Goal: Information Seeking & Learning: Learn about a topic

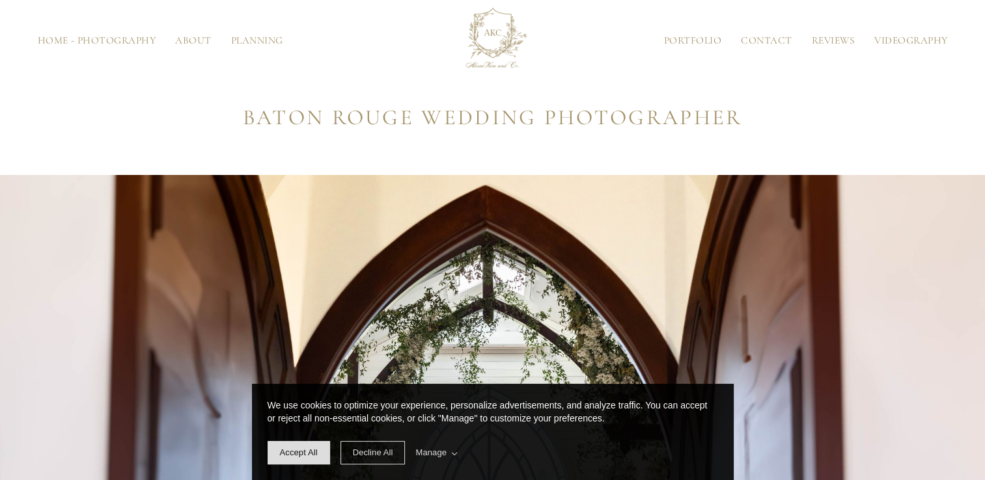
click at [249, 43] on link "Planning" at bounding box center [257, 41] width 72 height 10
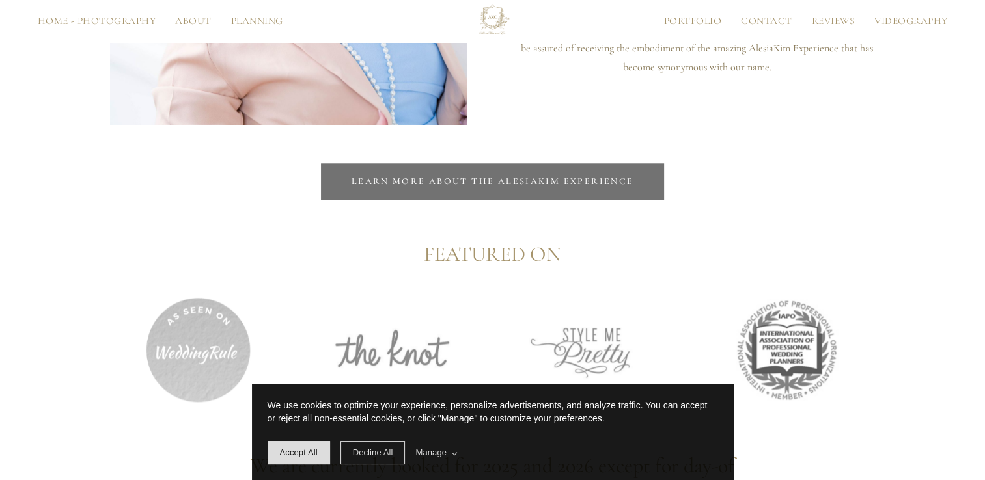
scroll to position [1310, 0]
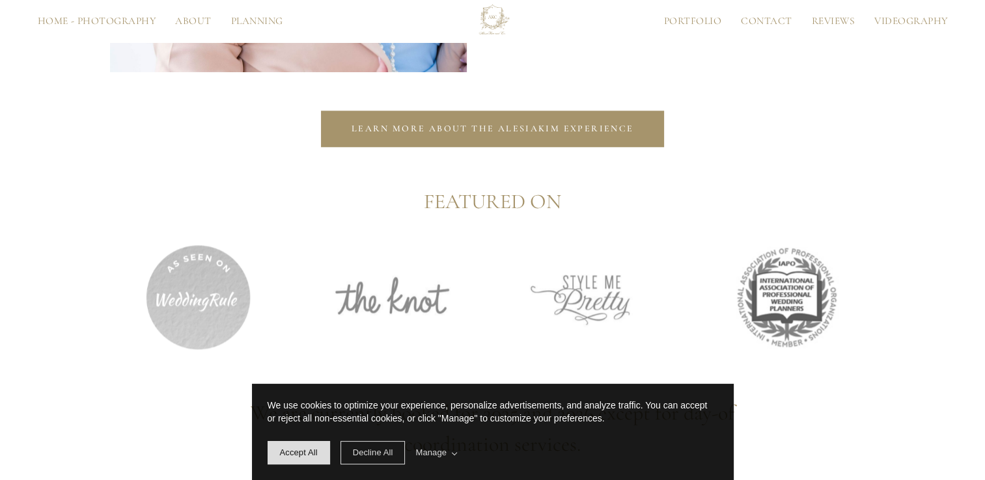
click at [602, 132] on span "Learn more about the AlesiaKim Experience" at bounding box center [493, 128] width 283 height 11
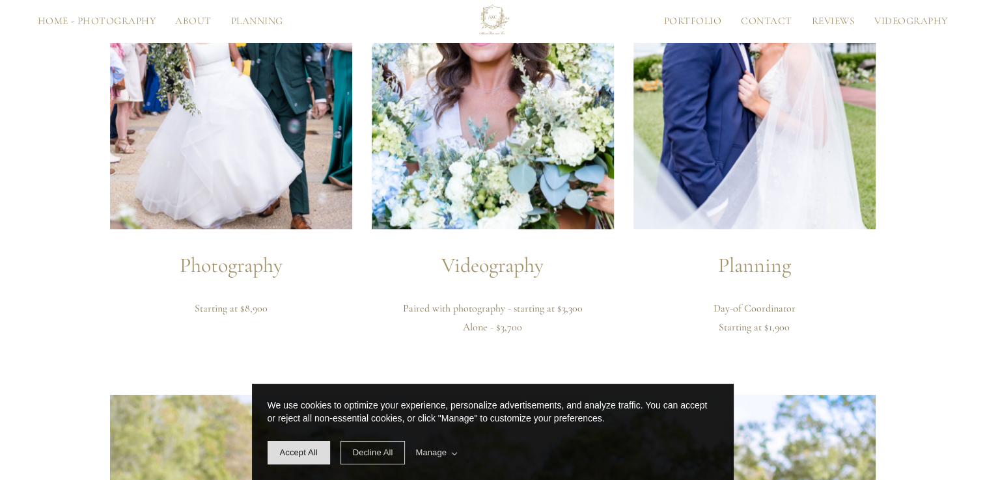
scroll to position [1657, 0]
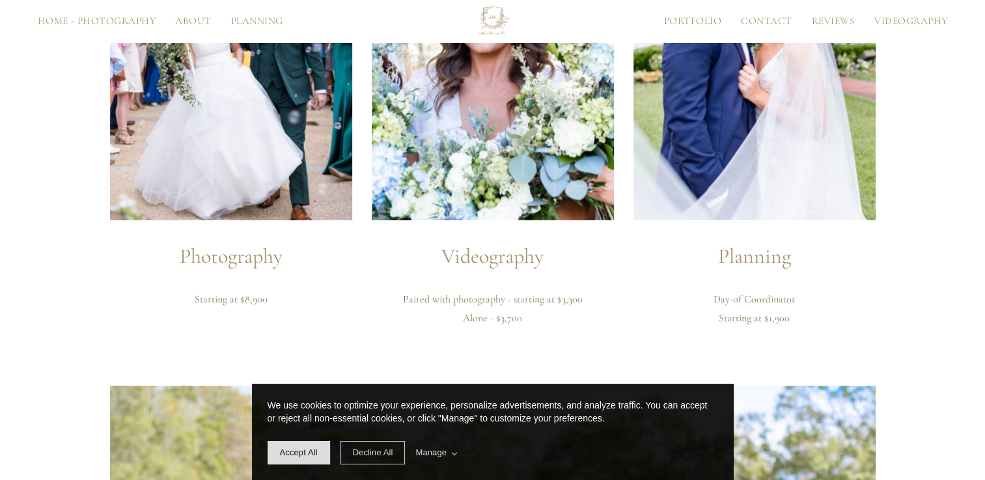
click at [266, 266] on h2 "Photography" at bounding box center [231, 256] width 242 height 31
click at [277, 150] on img at bounding box center [231, 38] width 242 height 363
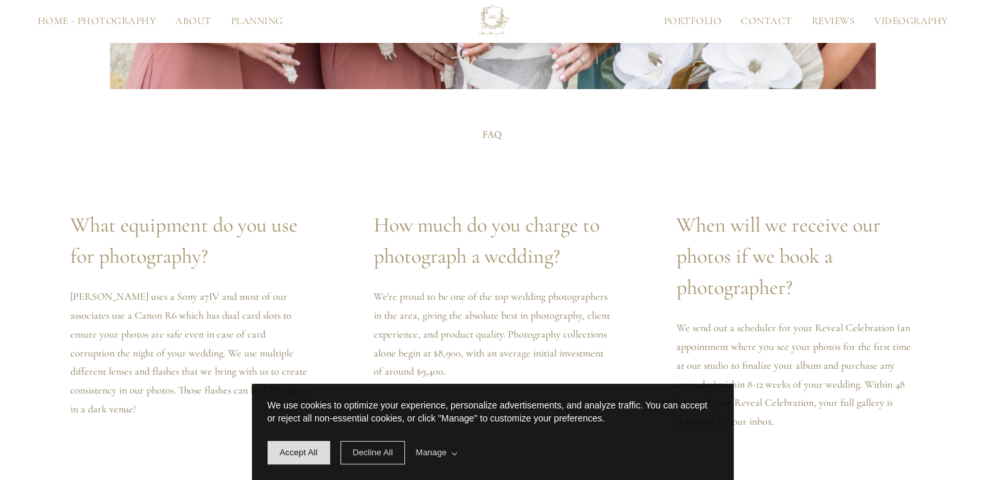
scroll to position [2526, 0]
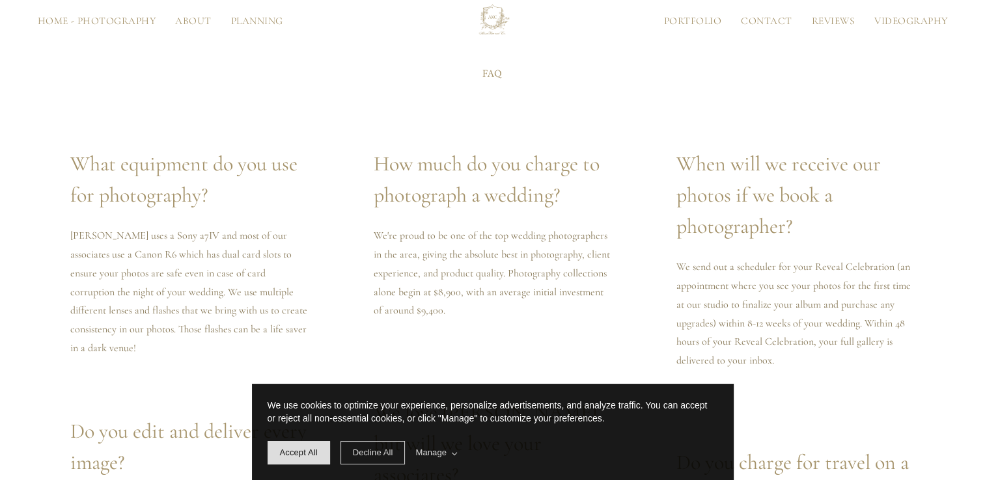
click at [683, 21] on link "Portfolio" at bounding box center [692, 21] width 77 height 10
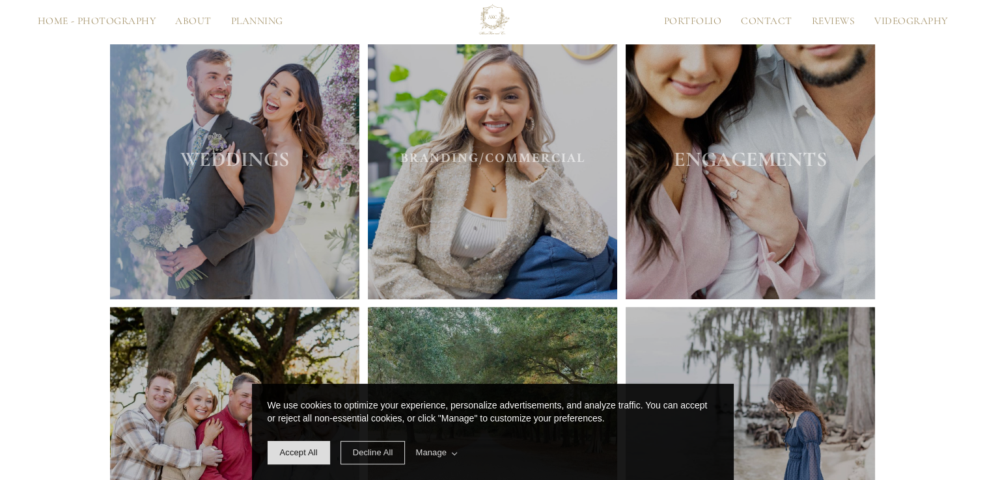
scroll to position [694, 0]
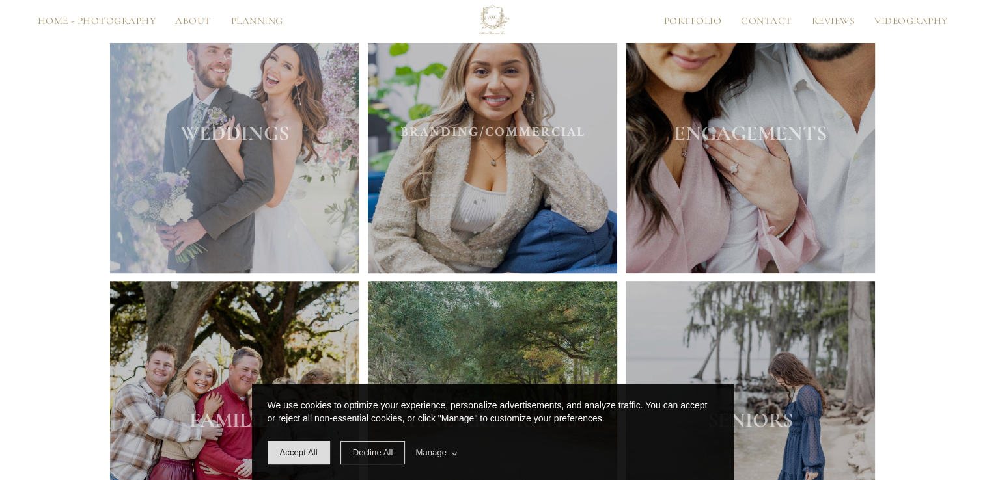
click at [226, 178] on img at bounding box center [235, 145] width 250 height 255
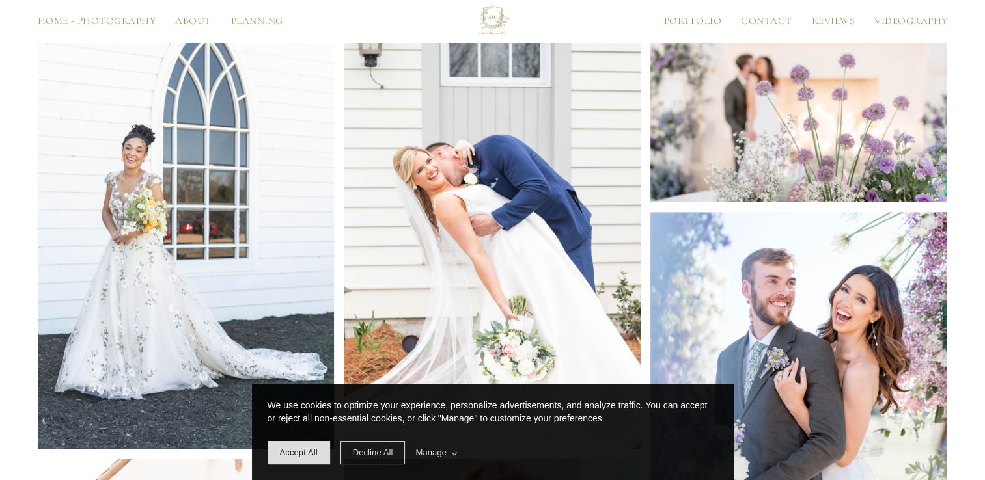
scroll to position [1805, 0]
